Goal: Task Accomplishment & Management: Manage account settings

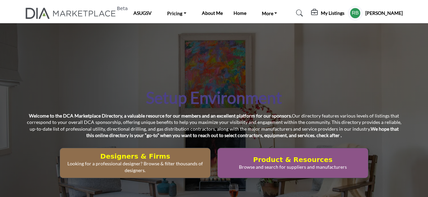
click at [315, 72] on div "Setup Environment Welcome to the DCA Marketplace Directory, a valuable resource…" at bounding box center [214, 132] width 428 height 219
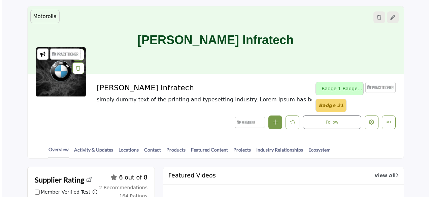
scroll to position [67, 0]
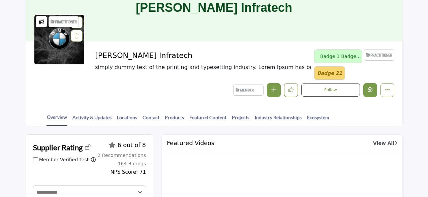
click at [371, 89] on icon "Edit company" at bounding box center [370, 89] width 5 height 5
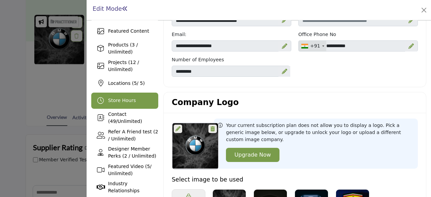
scroll to position [101, 0]
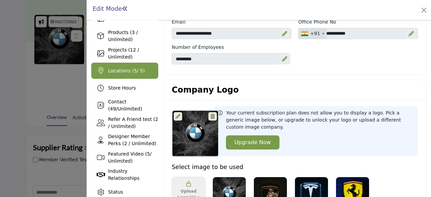
click at [126, 72] on span "Locations ( 5 / 5)" at bounding box center [126, 70] width 37 height 5
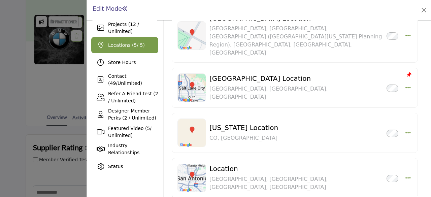
scroll to position [168, 0]
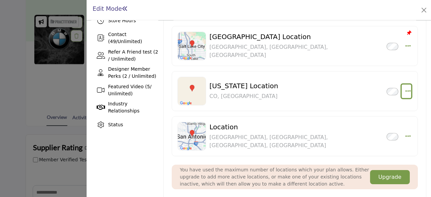
click at [406, 88] on icon "button" at bounding box center [408, 91] width 5 height 6
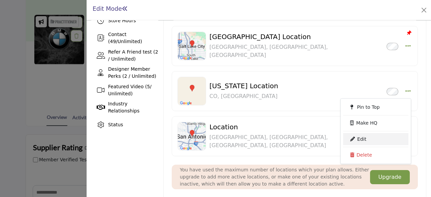
click at [358, 133] on link "Edit" at bounding box center [375, 139] width 65 height 12
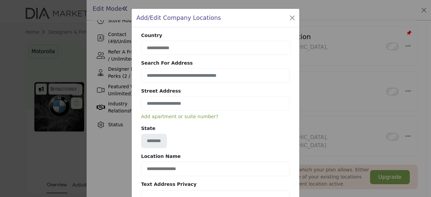
scroll to position [168, 0]
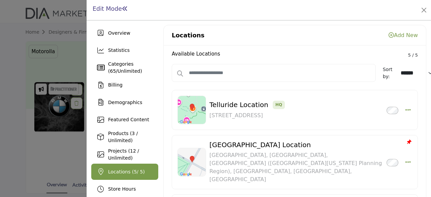
scroll to position [135, 0]
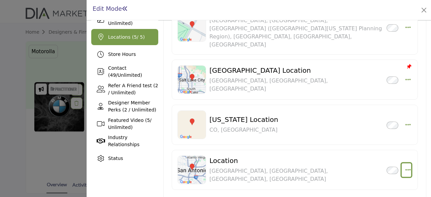
click at [406, 167] on icon "button" at bounding box center [408, 170] width 5 height 6
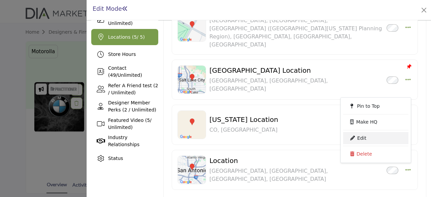
click at [368, 132] on link "Edit" at bounding box center [375, 138] width 65 height 12
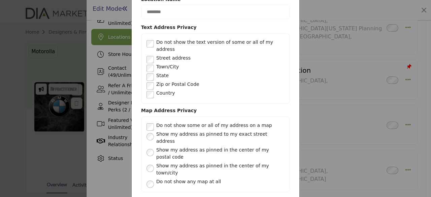
scroll to position [176, 0]
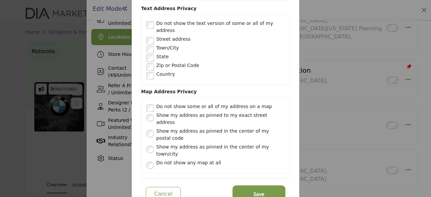
click at [250, 187] on button "Save" at bounding box center [259, 194] width 51 height 15
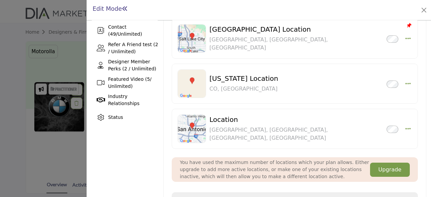
scroll to position [176, 0]
click at [407, 80] on icon "button" at bounding box center [408, 83] width 5 height 6
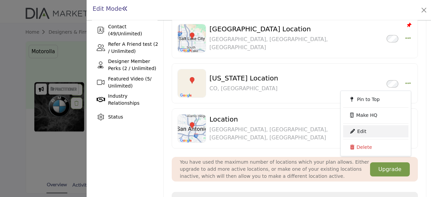
click at [371, 125] on link "Edit" at bounding box center [375, 131] width 65 height 12
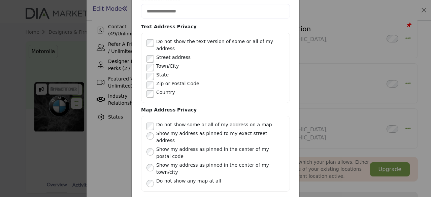
scroll to position [176, 0]
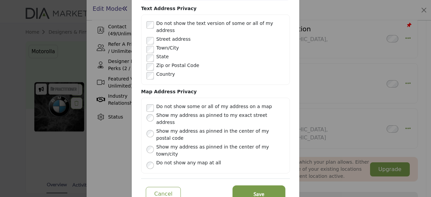
click at [253, 187] on button "Save" at bounding box center [259, 194] width 51 height 15
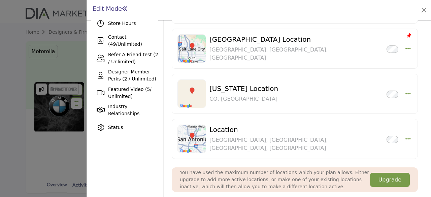
scroll to position [168, 0]
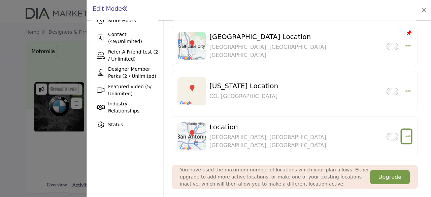
click at [406, 133] on icon "button" at bounding box center [408, 136] width 5 height 6
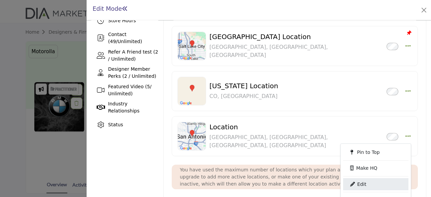
click at [370, 178] on link "Edit" at bounding box center [375, 184] width 65 height 12
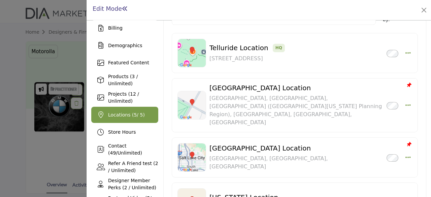
scroll to position [67, 0]
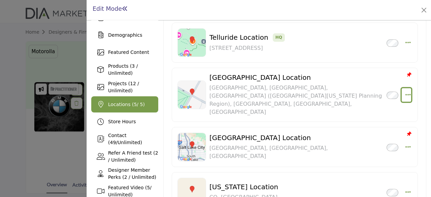
click at [406, 92] on icon "button" at bounding box center [408, 95] width 5 height 6
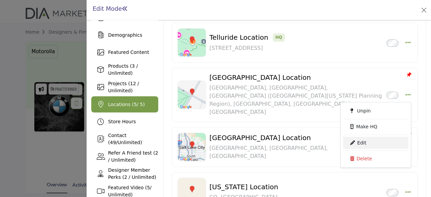
click at [364, 137] on link "Edit" at bounding box center [375, 143] width 65 height 12
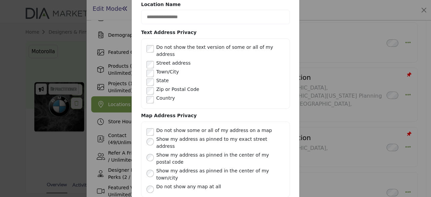
scroll to position [176, 0]
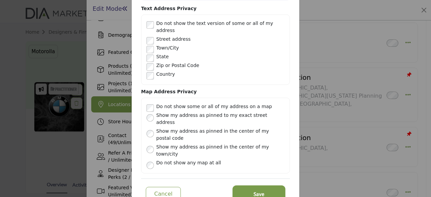
click at [244, 187] on button "Save" at bounding box center [259, 194] width 51 height 15
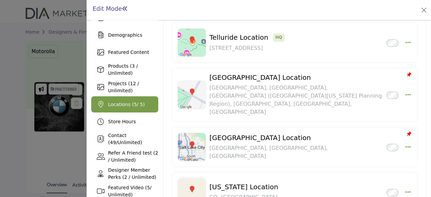
scroll to position [0, 0]
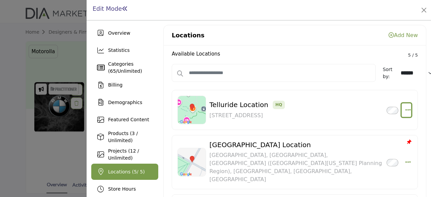
click at [406, 108] on icon "button" at bounding box center [408, 110] width 5 height 6
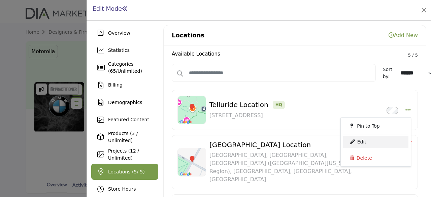
click at [365, 140] on link "Edit" at bounding box center [375, 142] width 65 height 12
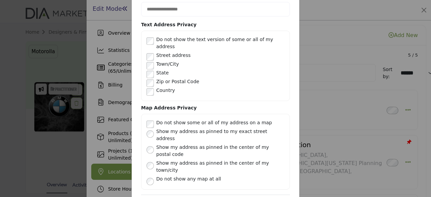
scroll to position [203, 0]
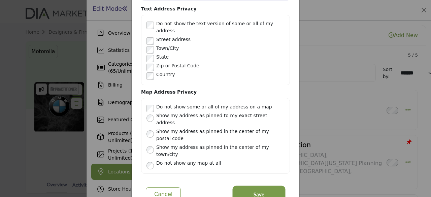
click at [254, 191] on span "Save" at bounding box center [259, 195] width 11 height 8
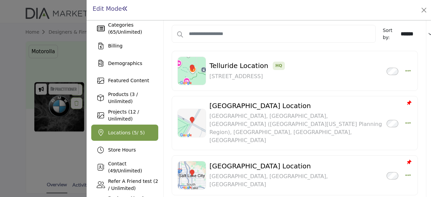
scroll to position [135, 0]
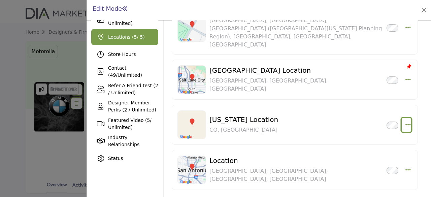
click at [406, 122] on icon "button" at bounding box center [408, 125] width 5 height 6
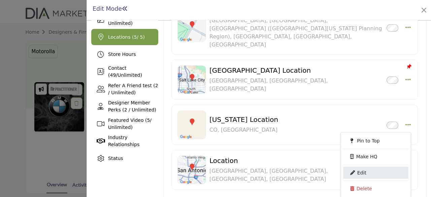
click at [371, 167] on link "Edit" at bounding box center [375, 173] width 65 height 12
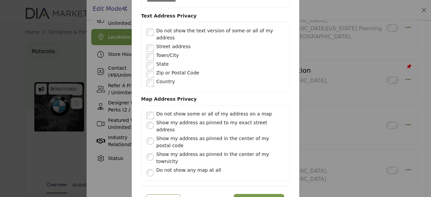
scroll to position [176, 0]
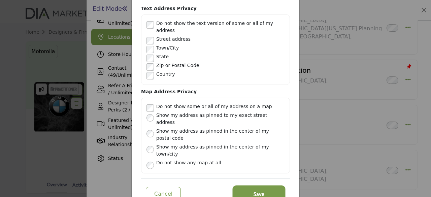
click at [265, 187] on button "Save" at bounding box center [259, 194] width 51 height 15
click at [0, 0] on div at bounding box center [0, 0] width 0 height 0
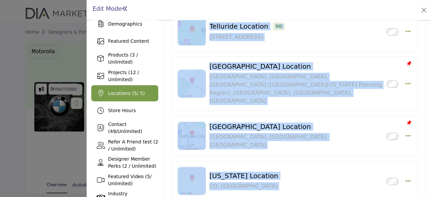
scroll to position [135, 0]
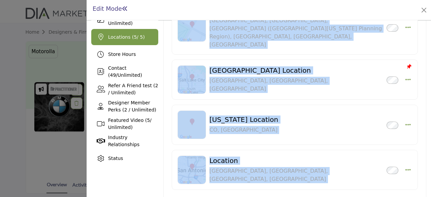
click at [406, 122] on icon "button" at bounding box center [408, 125] width 5 height 6
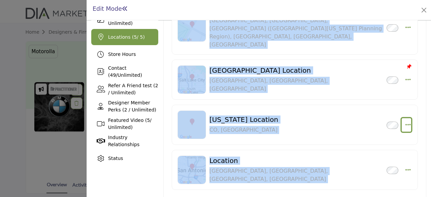
click at [406, 122] on icon "button" at bounding box center [408, 125] width 5 height 6
click at [271, 116] on div "[US_STATE] Location Inactive [GEOGRAPHIC_DATA], [GEOGRAPHIC_DATA]" at bounding box center [297, 125] width 174 height 19
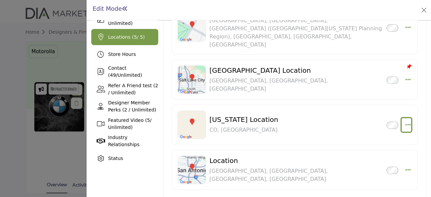
click at [407, 122] on icon "button" at bounding box center [408, 125] width 5 height 6
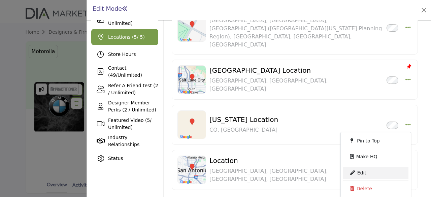
click at [365, 167] on link "Edit" at bounding box center [375, 173] width 65 height 12
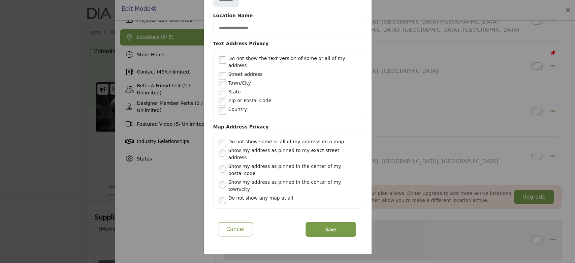
scroll to position [112, 0]
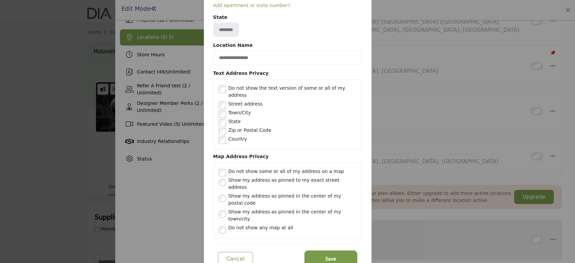
drag, startPoint x: 344, startPoint y: 228, endPoint x: 370, endPoint y: 210, distance: 31.7
click at [344, 197] on button "Save" at bounding box center [331, 258] width 51 height 15
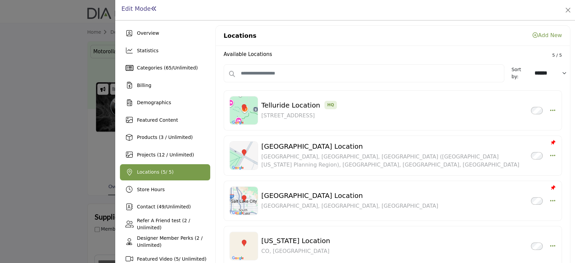
scroll to position [45, 0]
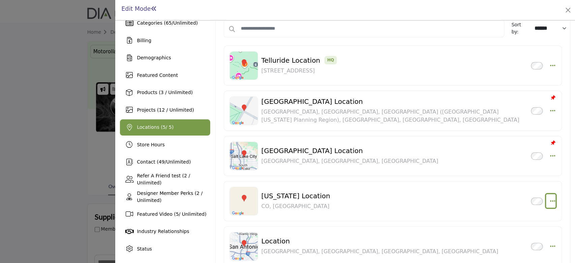
click at [428, 197] on icon "button" at bounding box center [552, 201] width 5 height 6
click at [428, 168] on link "Edit" at bounding box center [520, 169] width 65 height 12
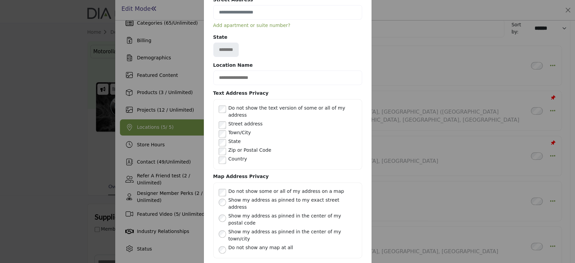
scroll to position [112, 0]
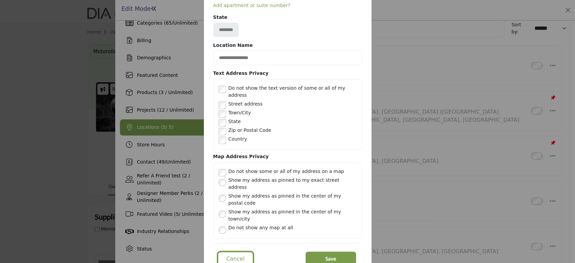
click at [232, 197] on button "Cancel" at bounding box center [235, 259] width 35 height 14
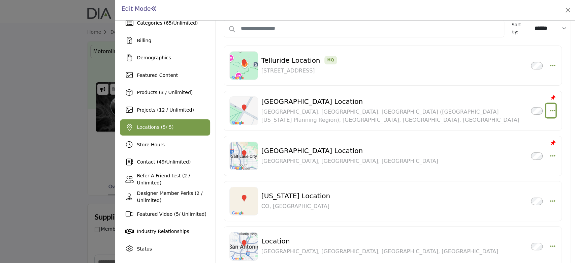
click at [428, 113] on icon "button" at bounding box center [552, 110] width 5 height 6
click at [428, 158] on link "Edit" at bounding box center [520, 158] width 65 height 12
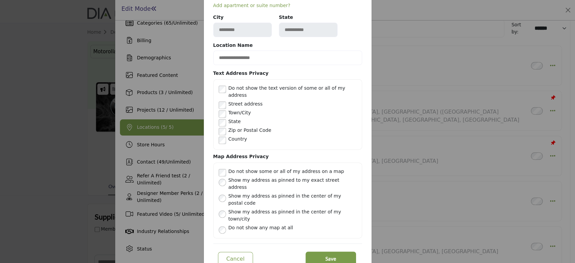
scroll to position [0, 0]
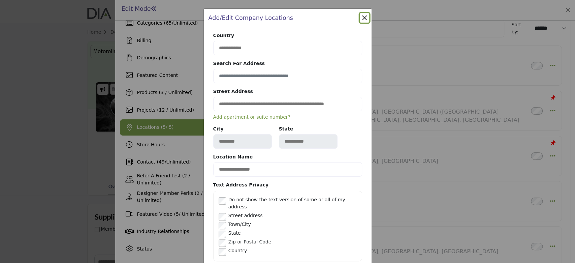
click at [362, 22] on button "Close" at bounding box center [364, 17] width 9 height 9
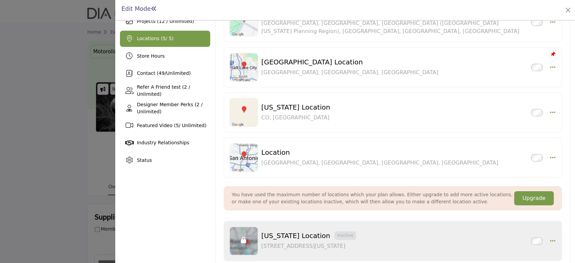
scroll to position [135, 0]
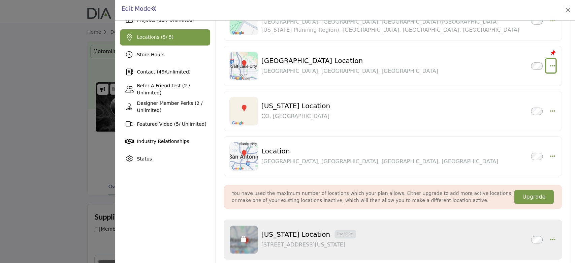
click at [428, 64] on icon "button" at bounding box center [552, 66] width 5 height 6
click at [428, 111] on link "Edit" at bounding box center [520, 113] width 65 height 12
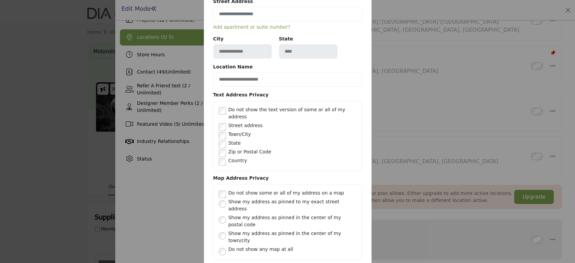
scroll to position [112, 0]
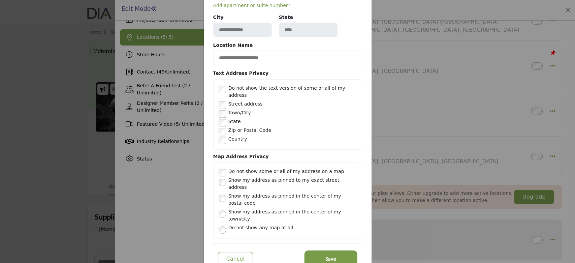
click at [321, 197] on button "Save" at bounding box center [331, 258] width 51 height 15
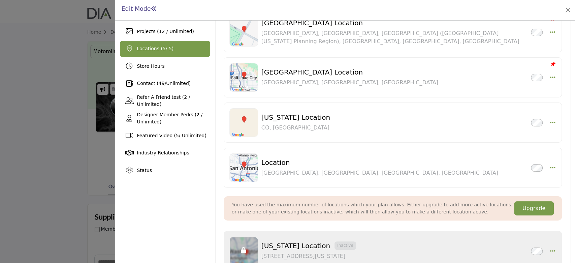
scroll to position [135, 0]
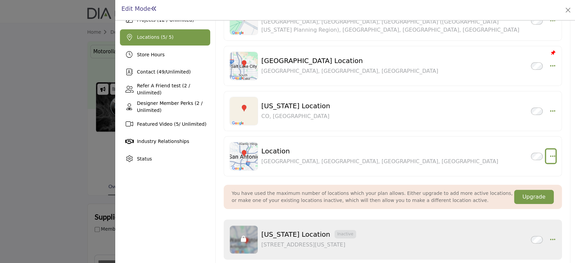
click at [428, 160] on button "button" at bounding box center [551, 155] width 10 height 13
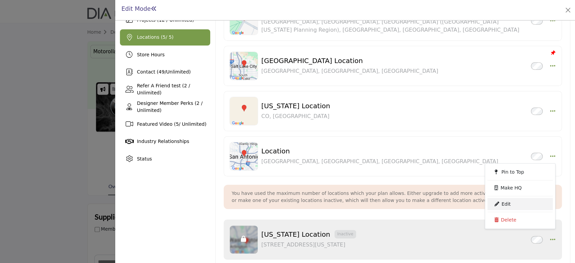
click at [428, 197] on link "Edit" at bounding box center [520, 204] width 65 height 12
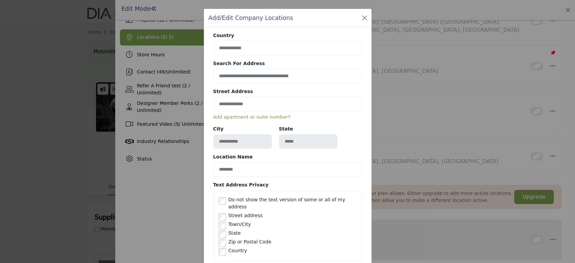
scroll to position [112, 0]
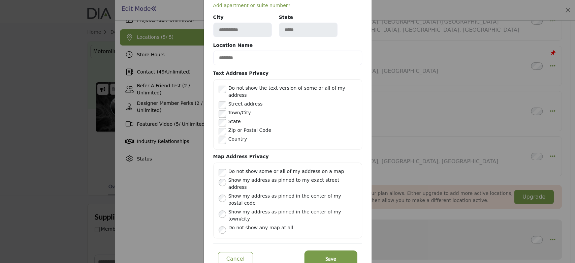
click at [334, 197] on button "Save" at bounding box center [331, 258] width 51 height 15
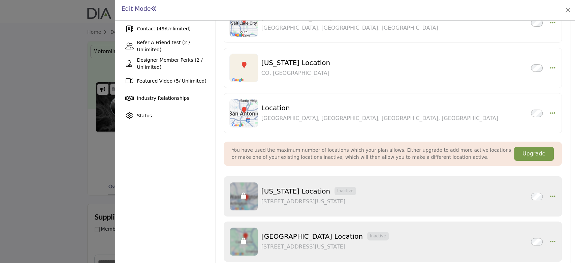
scroll to position [194, 0]
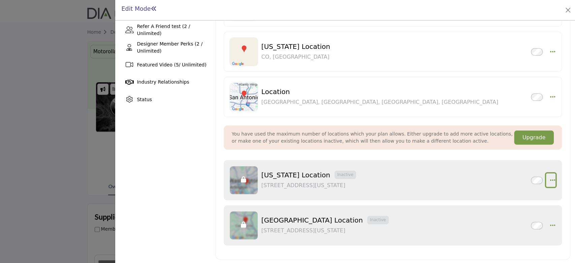
click at [428, 178] on icon "button" at bounding box center [552, 180] width 5 height 6
click at [428, 194] on link "Edit" at bounding box center [520, 196] width 65 height 12
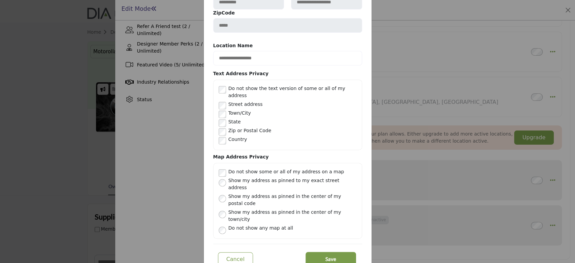
scroll to position [139, 0]
click at [345, 197] on button "Save" at bounding box center [331, 258] width 51 height 15
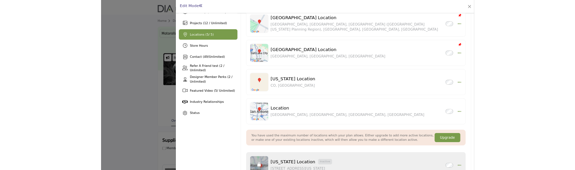
scroll to position [0, 0]
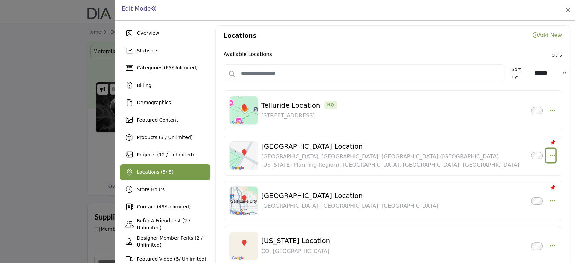
click at [428, 153] on button "button" at bounding box center [551, 155] width 10 height 13
click at [428, 197] on link "Edit" at bounding box center [520, 203] width 65 height 12
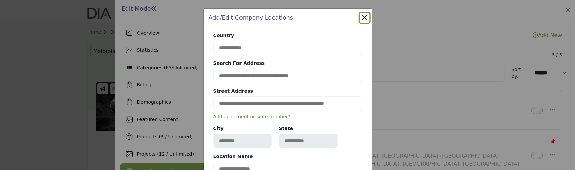
click at [361, 17] on button "Close" at bounding box center [364, 17] width 9 height 9
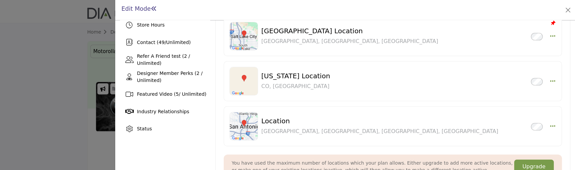
scroll to position [180, 0]
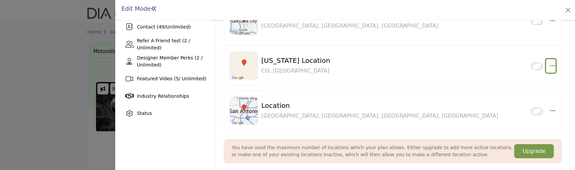
click at [428, 66] on button "button" at bounding box center [551, 65] width 10 height 13
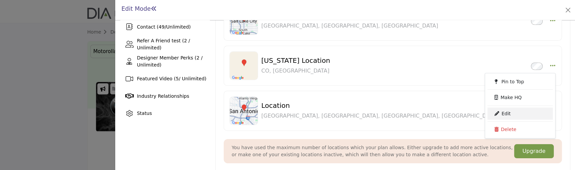
click at [428, 116] on link "Edit" at bounding box center [520, 114] width 65 height 12
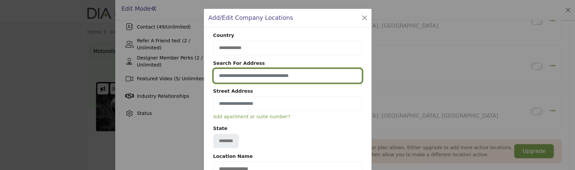
click at [318, 76] on input at bounding box center [287, 76] width 149 height 14
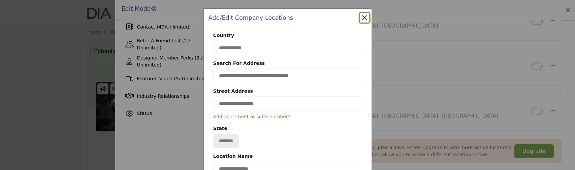
click at [428, 83] on div "**********" at bounding box center [287, 85] width 575 height 170
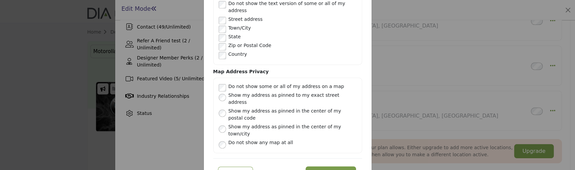
scroll to position [204, 0]
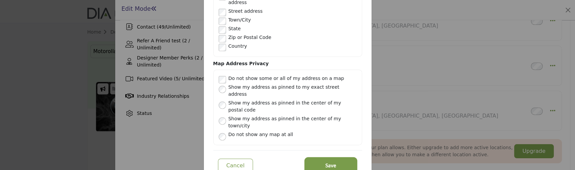
click at [333, 162] on span "Save" at bounding box center [330, 166] width 11 height 8
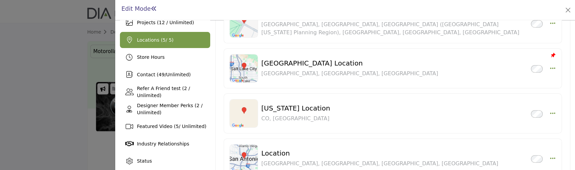
scroll to position [135, 0]
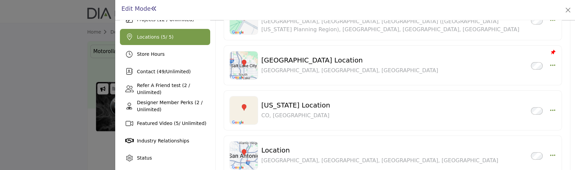
click at [428, 109] on div "[US_STATE] Location Inactive [GEOGRAPHIC_DATA], [GEOGRAPHIC_DATA] Pin to Top Ma…" at bounding box center [393, 111] width 338 height 40
click at [428, 109] on icon "button" at bounding box center [552, 110] width 5 height 6
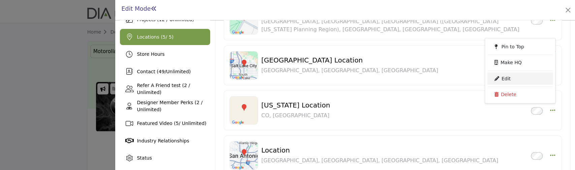
click at [428, 79] on link "Edit" at bounding box center [520, 79] width 65 height 12
click at [0, 0] on div at bounding box center [0, 0] width 0 height 0
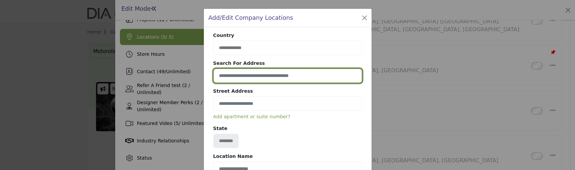
click at [268, 75] on input at bounding box center [287, 76] width 149 height 14
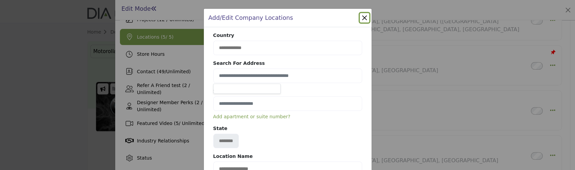
click at [279, 95] on b "Street Address" at bounding box center [287, 92] width 149 height 9
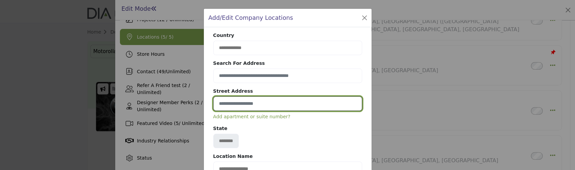
click at [258, 103] on input at bounding box center [287, 104] width 149 height 14
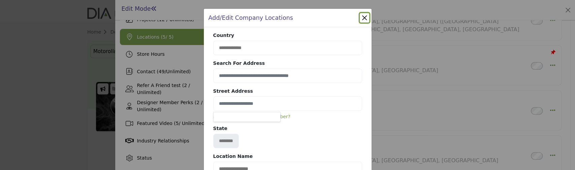
click at [361, 16] on button "Close" at bounding box center [364, 17] width 9 height 9
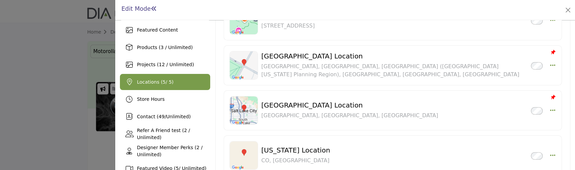
scroll to position [0, 0]
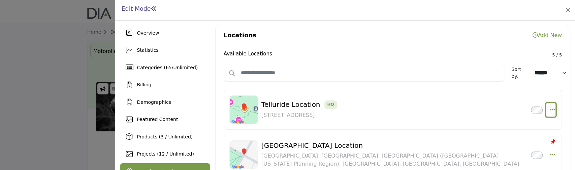
click at [428, 108] on icon "button" at bounding box center [552, 110] width 5 height 6
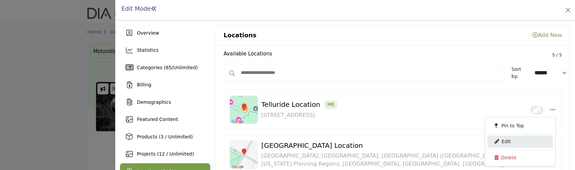
click at [428, 142] on link "Edit" at bounding box center [520, 142] width 65 height 12
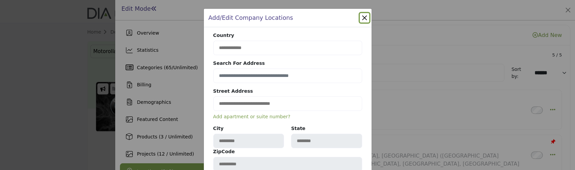
click at [368, 18] on div "Add/Edit Company Locations" at bounding box center [288, 18] width 168 height 19
click at [361, 18] on button "Close" at bounding box center [364, 17] width 9 height 9
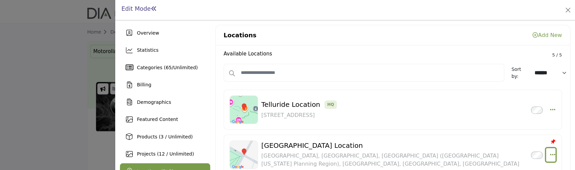
click at [428, 156] on icon "button" at bounding box center [552, 155] width 5 height 6
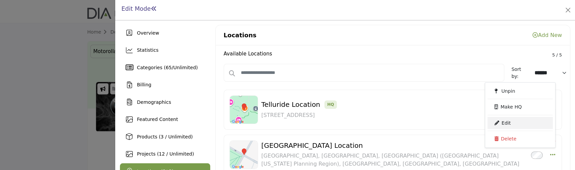
click at [428, 122] on link "Edit" at bounding box center [520, 123] width 65 height 12
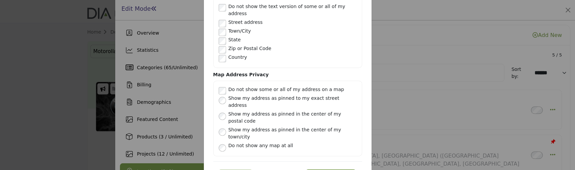
scroll to position [204, 0]
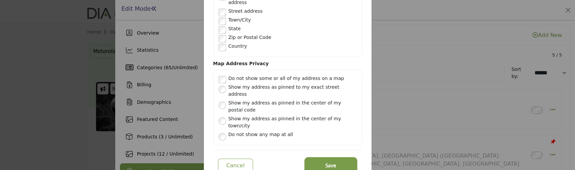
click at [346, 159] on button "Save" at bounding box center [331, 166] width 51 height 15
click at [0, 0] on div at bounding box center [0, 0] width 0 height 0
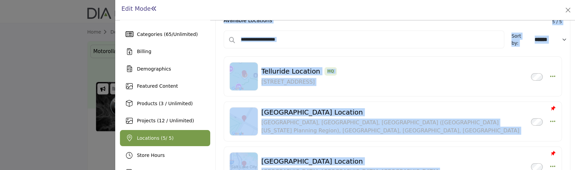
scroll to position [135, 0]
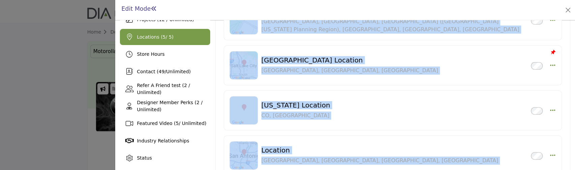
click at [428, 82] on div "[GEOGRAPHIC_DATA] Location Inactive [GEOGRAPHIC_DATA], [GEOGRAPHIC_DATA], [GEOG…" at bounding box center [393, 65] width 338 height 40
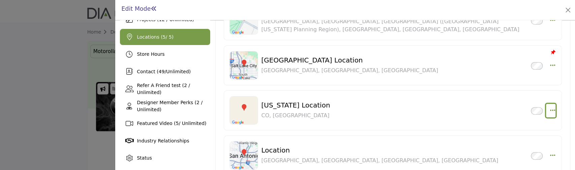
click at [428, 108] on icon "button" at bounding box center [552, 110] width 5 height 6
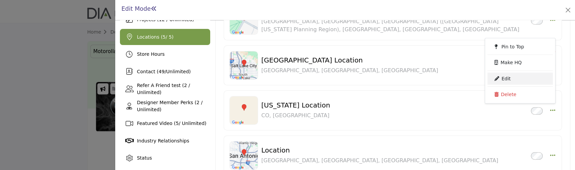
click at [428, 80] on link "Edit" at bounding box center [520, 79] width 65 height 12
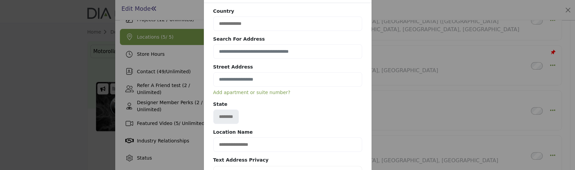
scroll to position [45, 0]
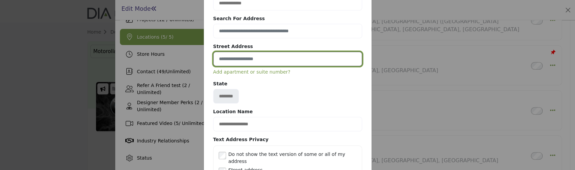
click at [275, 61] on input at bounding box center [287, 59] width 149 height 14
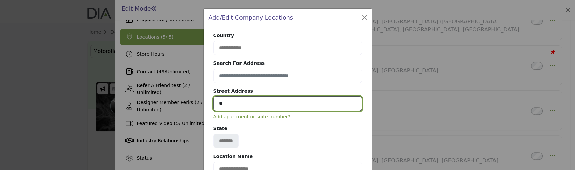
type input "**"
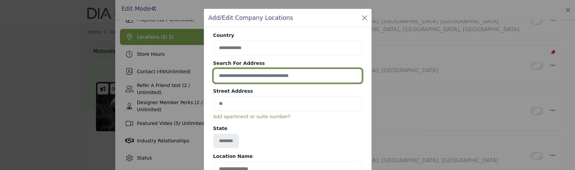
click at [264, 75] on input at bounding box center [287, 76] width 149 height 14
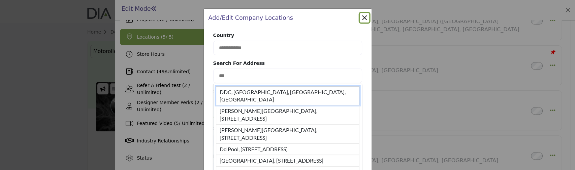
click at [269, 92] on li "DDC, [GEOGRAPHIC_DATA], [GEOGRAPHIC_DATA], [GEOGRAPHIC_DATA]" at bounding box center [288, 96] width 144 height 19
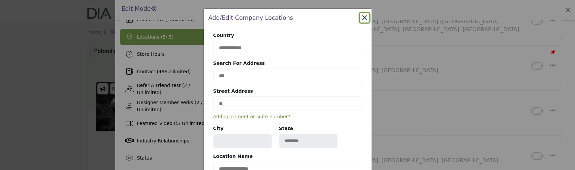
type input "**********"
type input "******"
type input "**********"
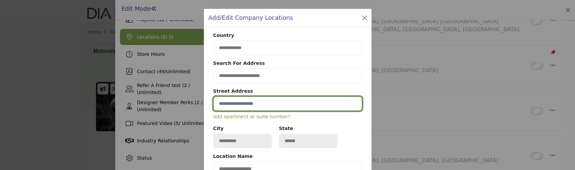
click at [297, 101] on input at bounding box center [287, 104] width 149 height 14
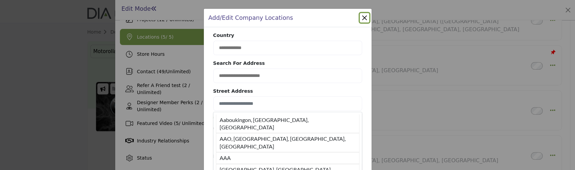
click at [365, 17] on button "Close" at bounding box center [364, 17] width 9 height 9
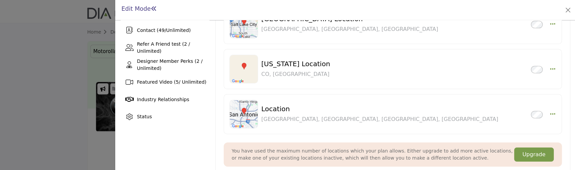
scroll to position [270, 0]
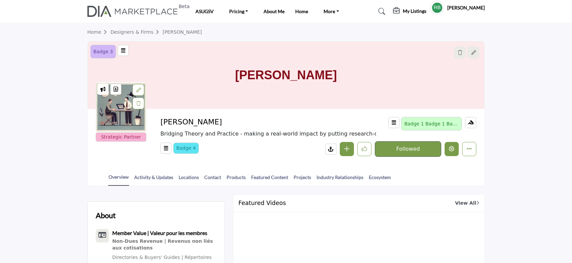
click at [453, 152] on button "Edit company" at bounding box center [451, 149] width 14 height 14
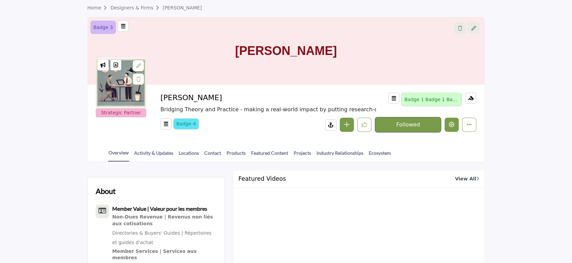
scroll to position [180, 0]
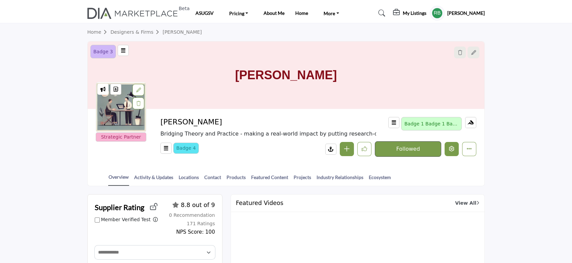
scroll to position [45, 0]
